Goal: Find specific page/section: Find specific page/section

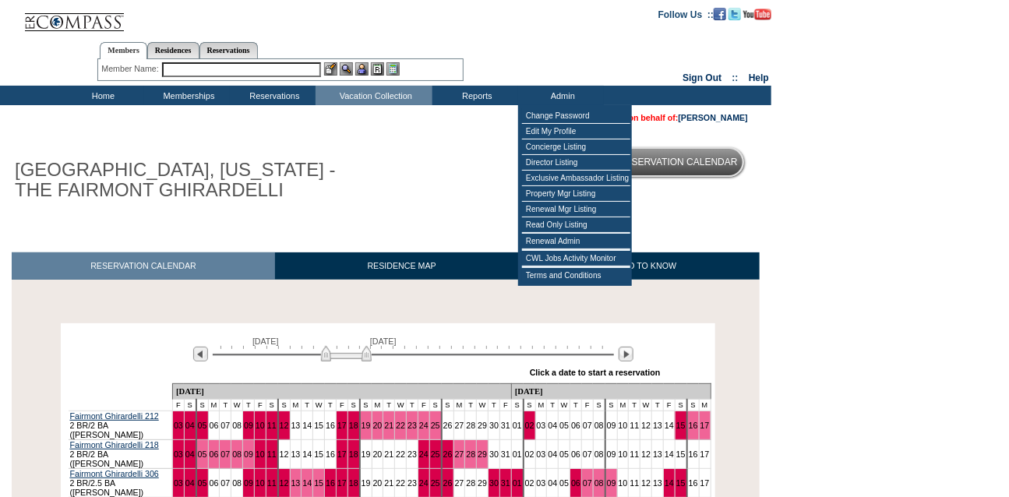
click at [218, 73] on input "text" at bounding box center [241, 69] width 159 height 15
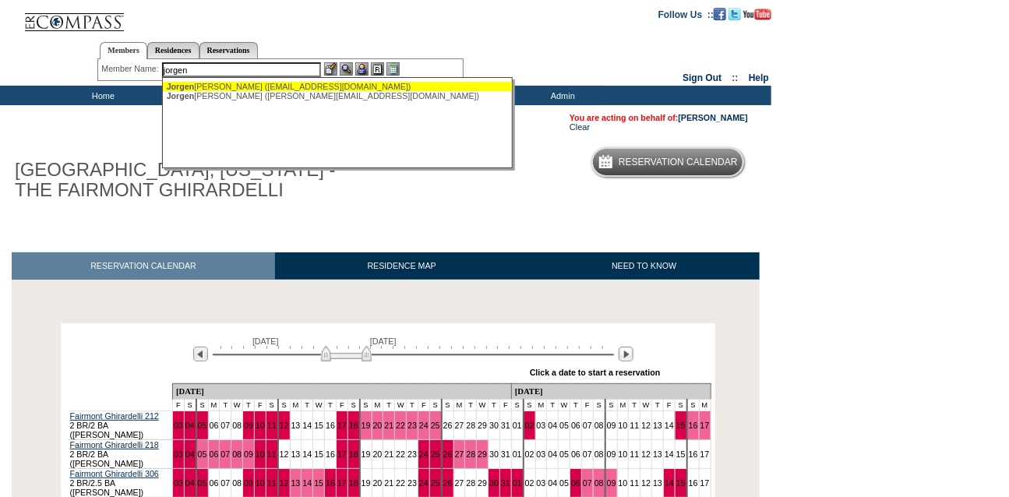
click at [210, 88] on div "[PERSON_NAME] [PERSON_NAME] ([EMAIL_ADDRESS][DOMAIN_NAME])" at bounding box center [338, 86] width 343 height 9
type input "[PERSON_NAME] ([EMAIL_ADDRESS][DOMAIN_NAME])"
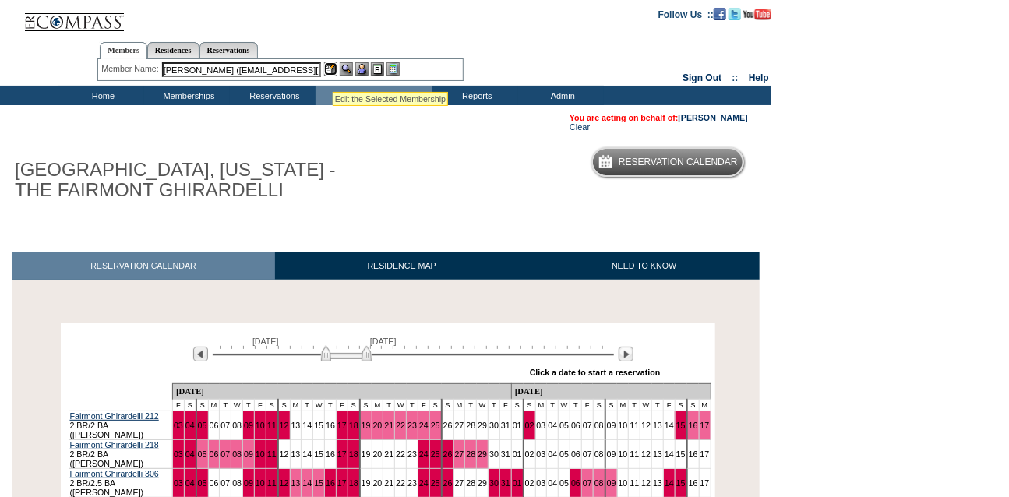
click at [333, 72] on img at bounding box center [330, 68] width 13 height 13
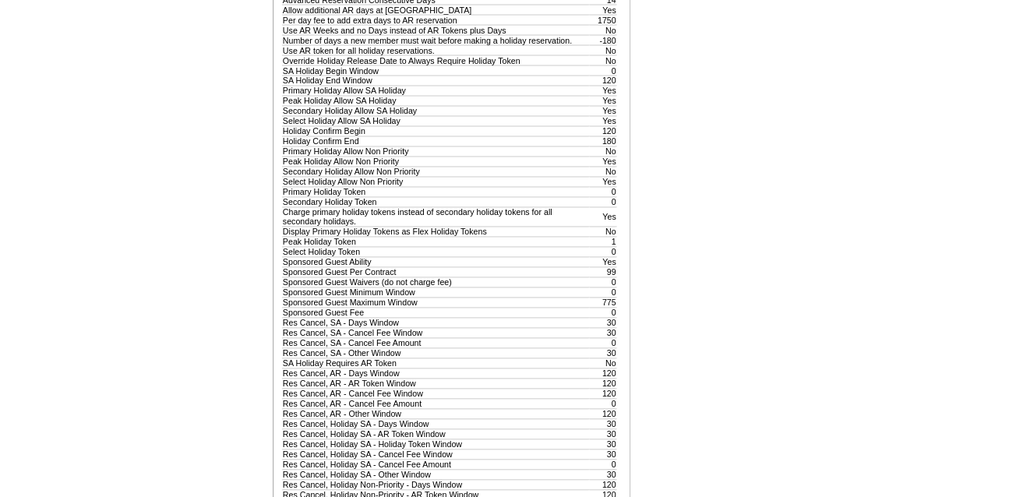
scroll to position [1041, 0]
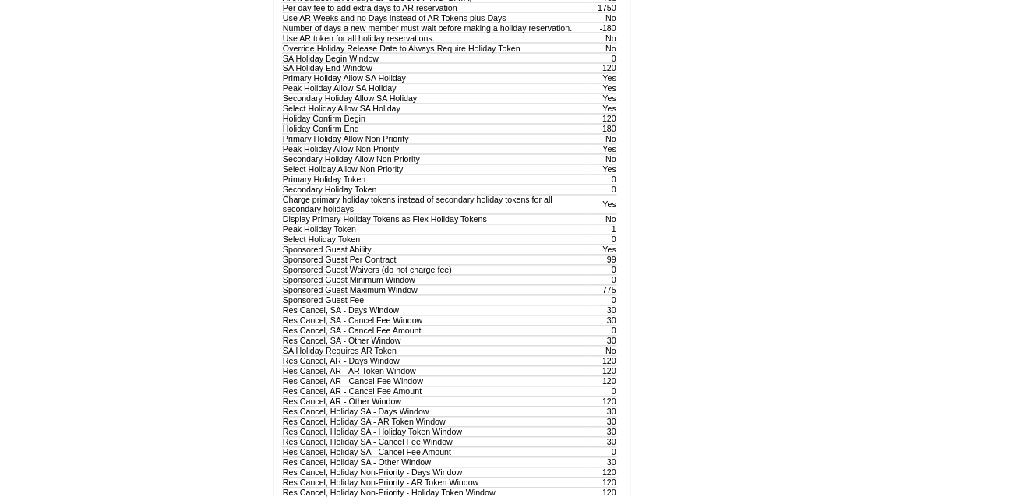
click at [614, 134] on td "180" at bounding box center [603, 129] width 27 height 10
click at [612, 134] on td "180" at bounding box center [603, 129] width 27 height 10
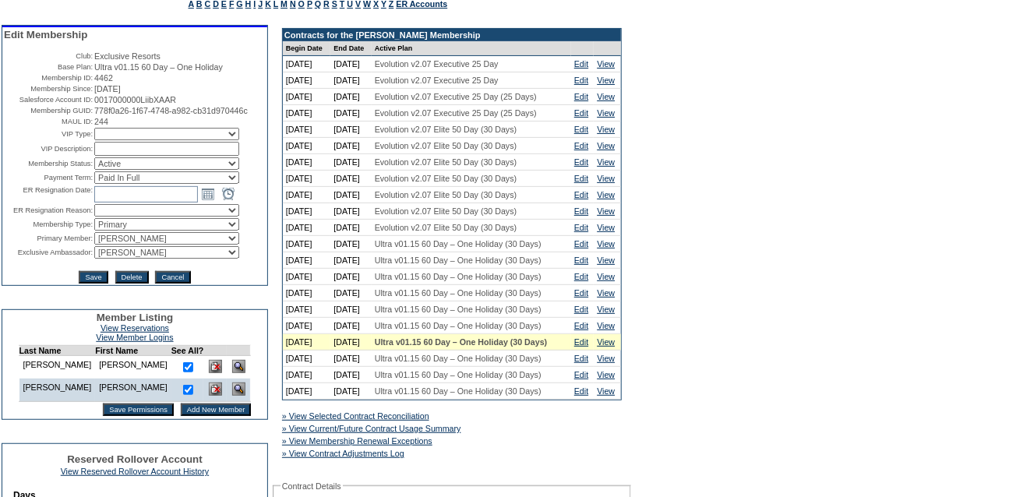
scroll to position [56, 0]
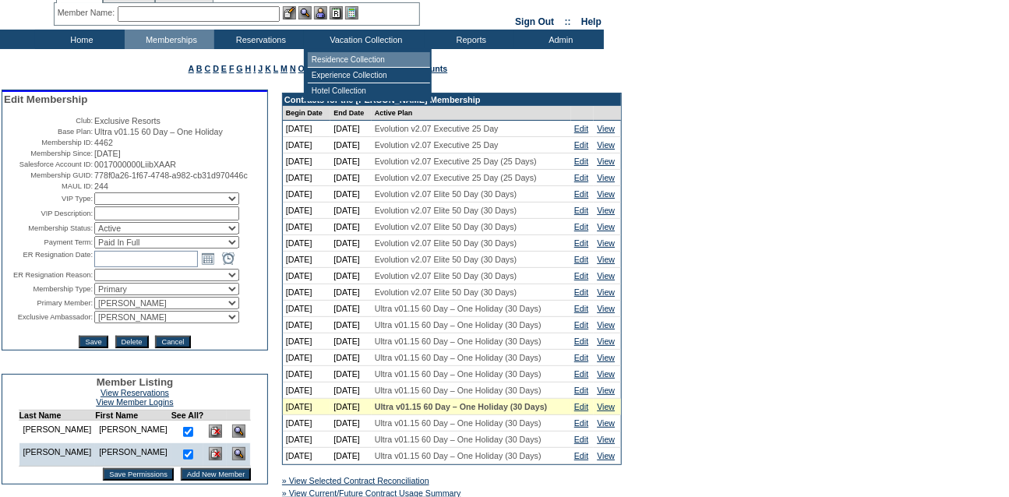
click at [343, 65] on td "Residence Collection" at bounding box center [369, 60] width 122 height 16
